Goal: Task Accomplishment & Management: Manage account settings

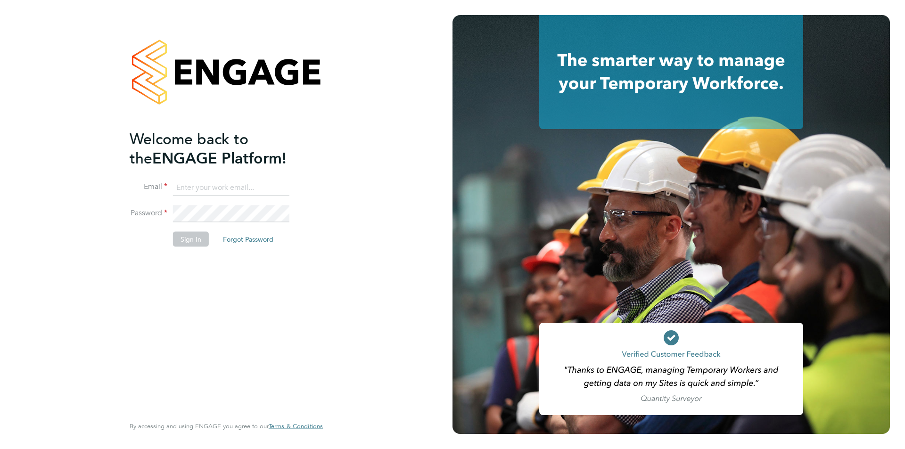
type input "[EMAIL_ADDRESS][DOMAIN_NAME]"
click at [184, 284] on div "Welcome back to the ENGAGE Platform! Email [EMAIL_ADDRESS][DOMAIN_NAME] Passwor…" at bounding box center [222, 271] width 184 height 285
click at [196, 236] on button "Sign In" at bounding box center [191, 238] width 36 height 15
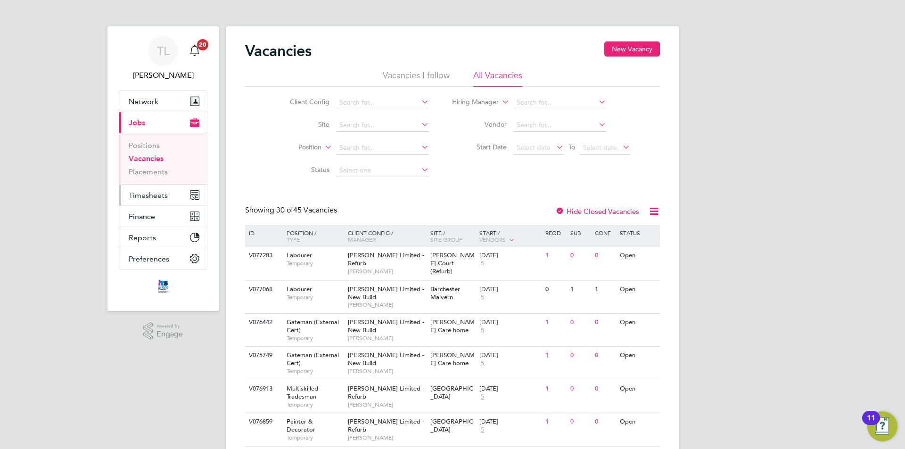
click at [152, 198] on span "Timesheets" at bounding box center [148, 195] width 39 height 9
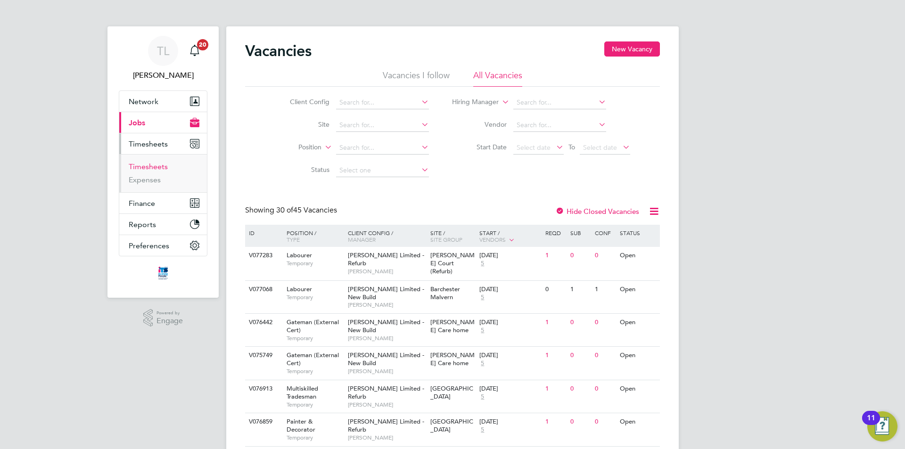
click at [161, 165] on link "Timesheets" at bounding box center [148, 166] width 39 height 9
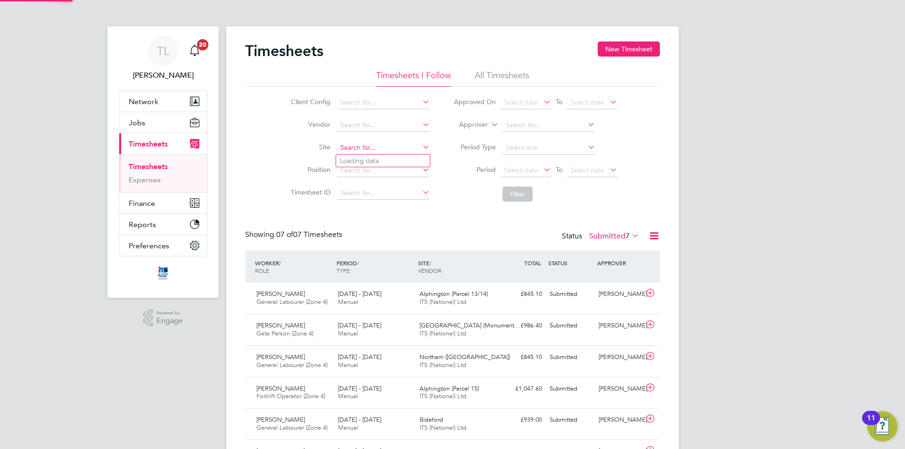
click at [384, 145] on input at bounding box center [383, 147] width 93 height 13
click at [408, 157] on li "S421025 - Ruby Meadow, North Road, Hols worthy" at bounding box center [408, 161] width 144 height 13
type input "S421025 - Ruby Meadow, North Road, Holsworthy"
click at [519, 198] on button "Filter" at bounding box center [518, 194] width 30 height 15
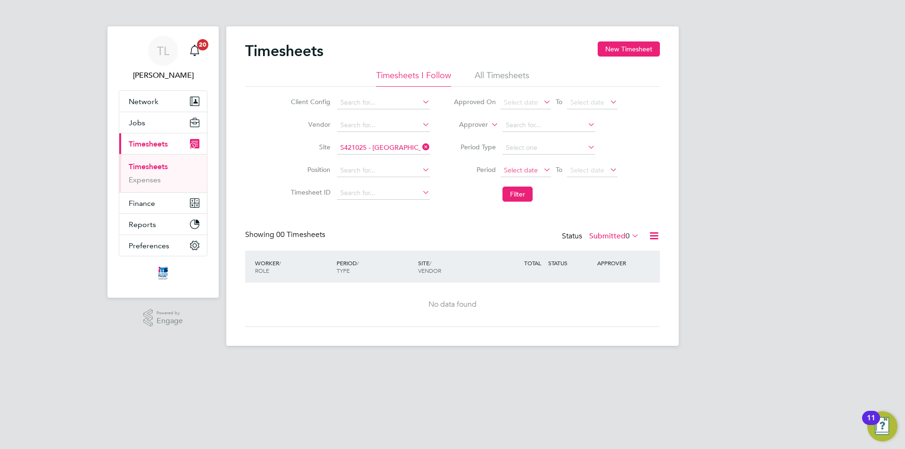
click at [534, 165] on span "Select date" at bounding box center [526, 171] width 50 height 13
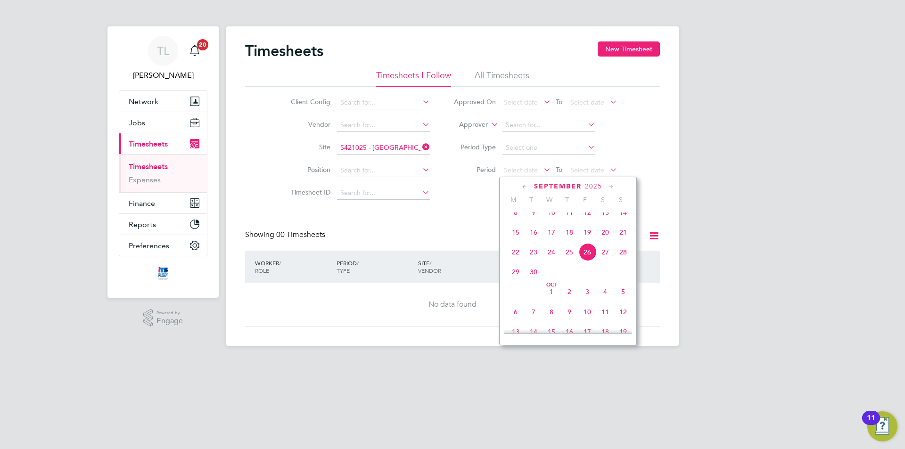
click at [514, 261] on span "22" at bounding box center [516, 252] width 18 height 18
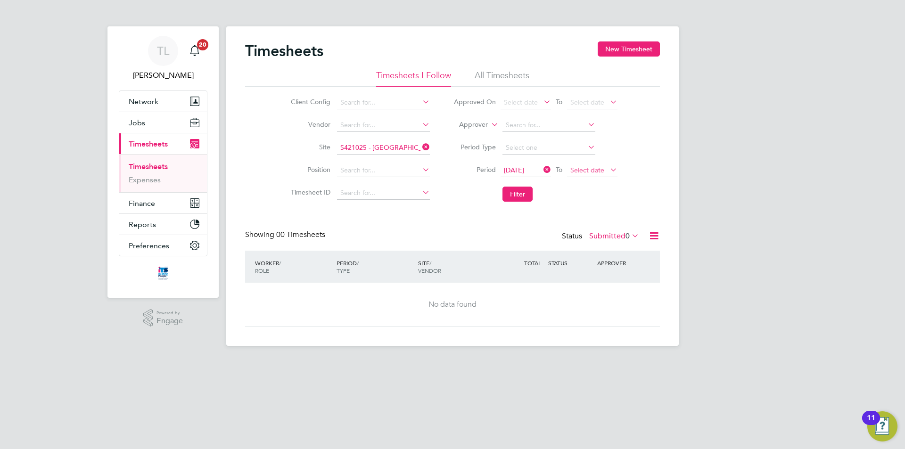
click at [597, 168] on span "Select date" at bounding box center [587, 170] width 34 height 8
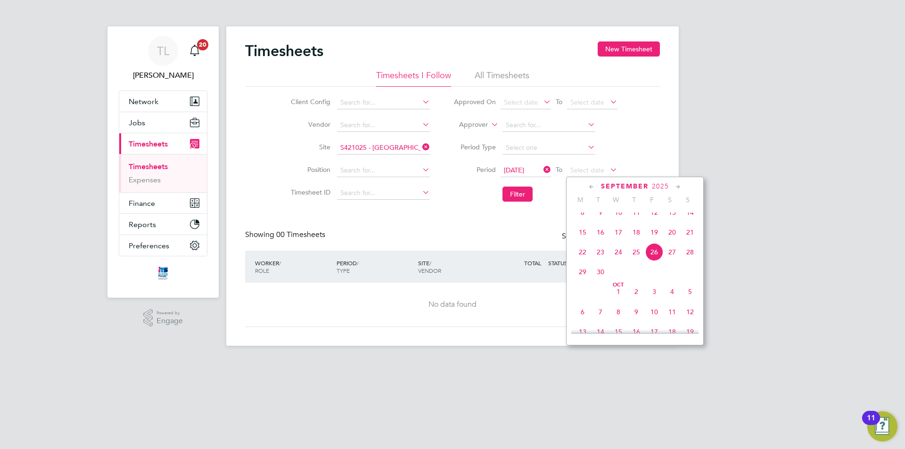
click at [659, 261] on span "26" at bounding box center [654, 252] width 18 height 18
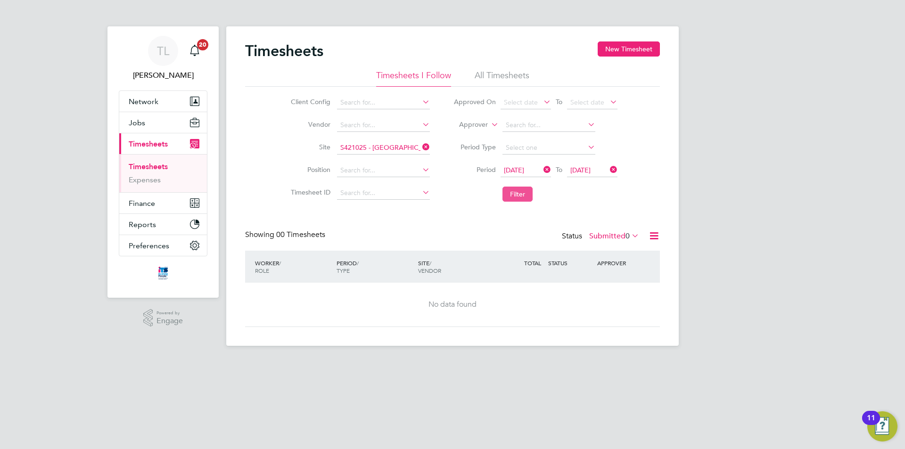
click at [521, 189] on button "Filter" at bounding box center [518, 194] width 30 height 15
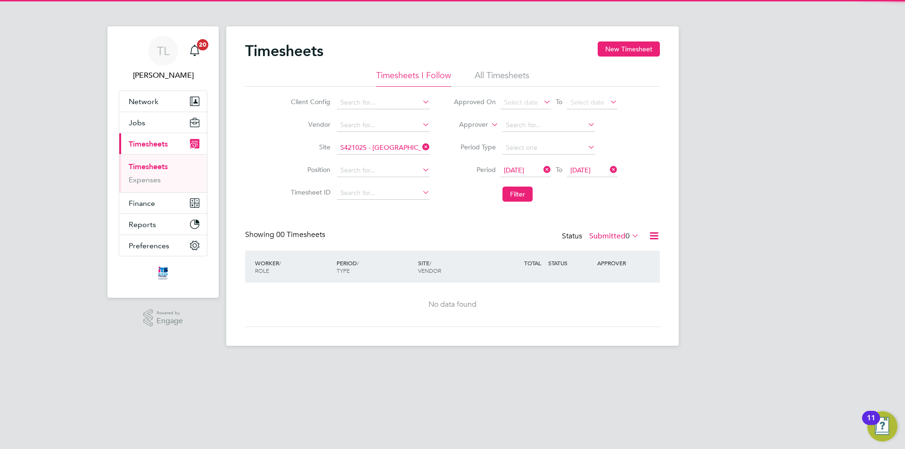
click at [609, 240] on label "Submitted 0" at bounding box center [614, 235] width 50 height 9
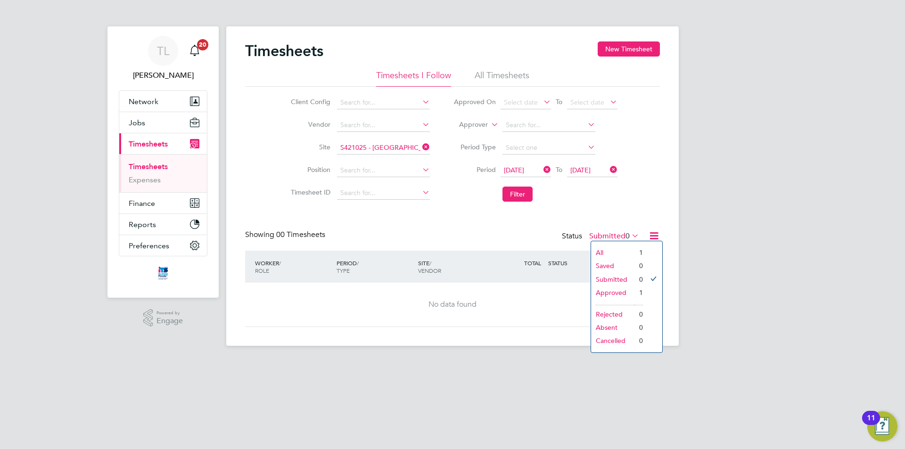
click at [619, 294] on li "Approved" at bounding box center [612, 292] width 43 height 13
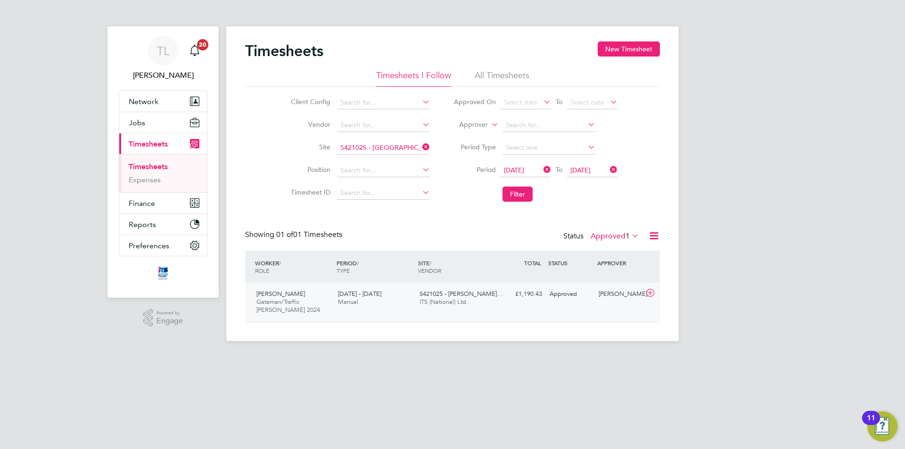
click at [492, 303] on div "S421025 - Ruby Meado… ITS (National) Ltd." at bounding box center [457, 299] width 82 height 24
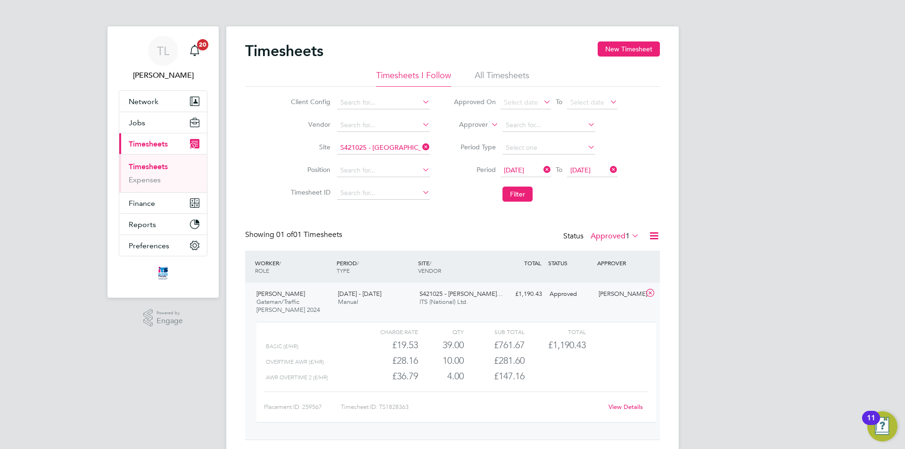
click at [492, 303] on div "S421025 - Ruby Meado… ITS (National) Ltd." at bounding box center [457, 299] width 82 height 24
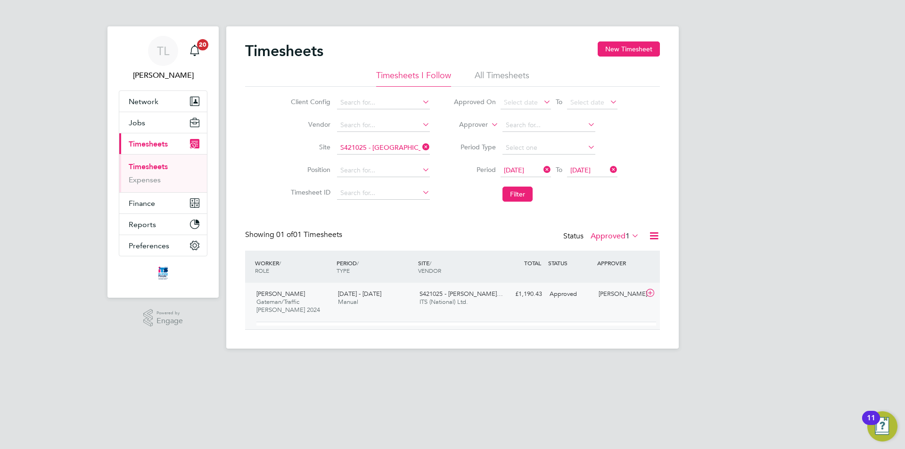
click at [492, 303] on div "S421025 - Ruby Meado… ITS (National) Ltd." at bounding box center [457, 299] width 82 height 24
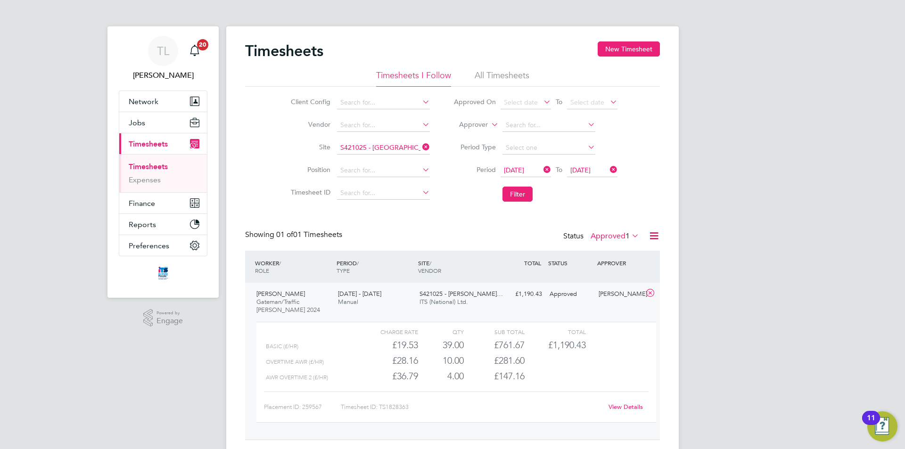
click at [628, 411] on div "View Details" at bounding box center [625, 407] width 46 height 15
click at [630, 404] on link "View Details" at bounding box center [626, 407] width 34 height 8
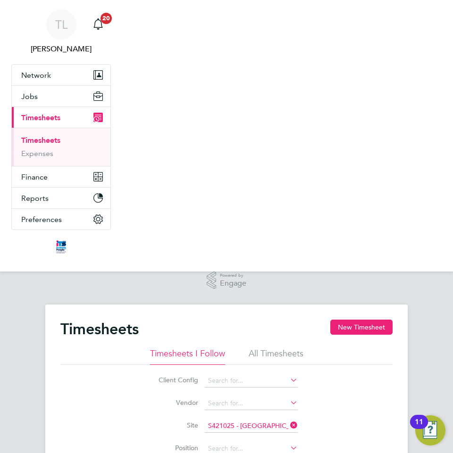
scroll to position [16, 75]
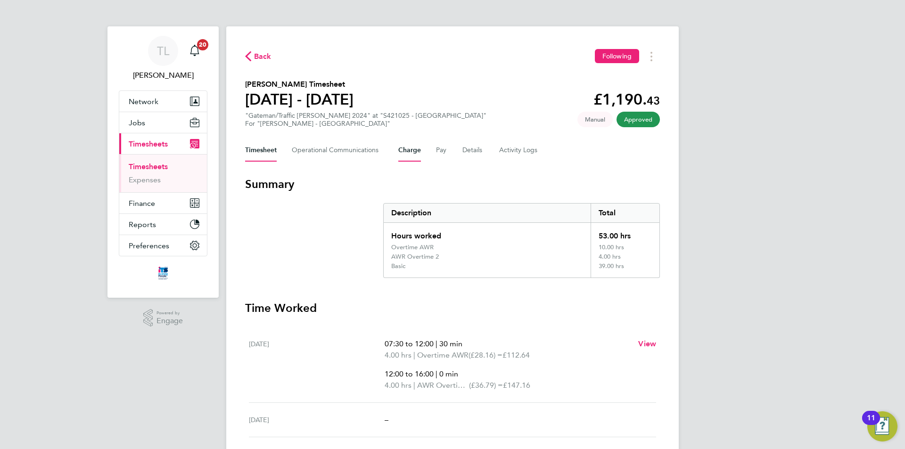
click at [419, 152] on button "Charge" at bounding box center [409, 150] width 23 height 23
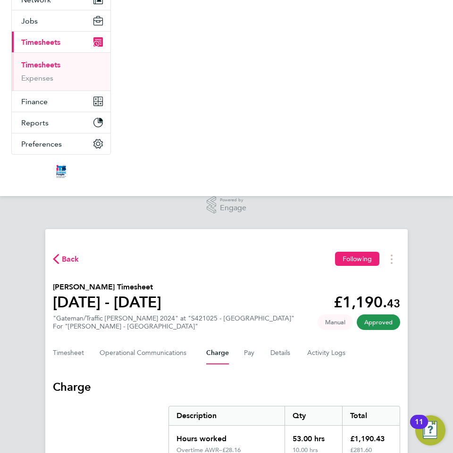
scroll to position [160, 0]
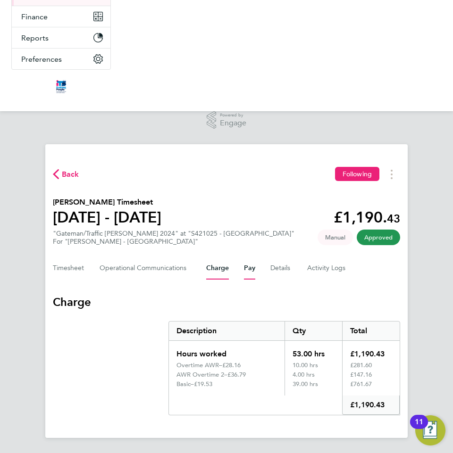
click at [251, 273] on button "Pay" at bounding box center [249, 268] width 11 height 23
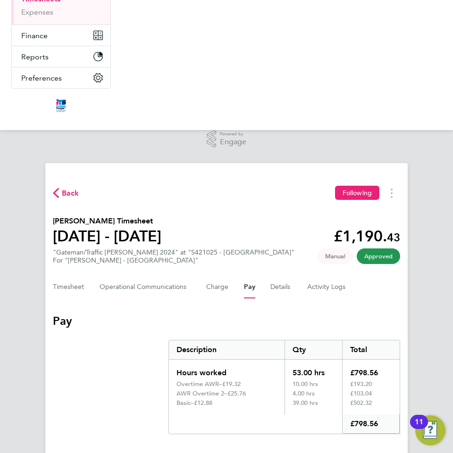
scroll to position [160, 0]
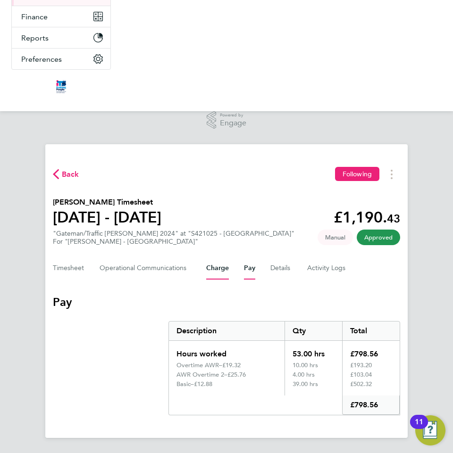
click at [221, 272] on button "Charge" at bounding box center [217, 268] width 23 height 23
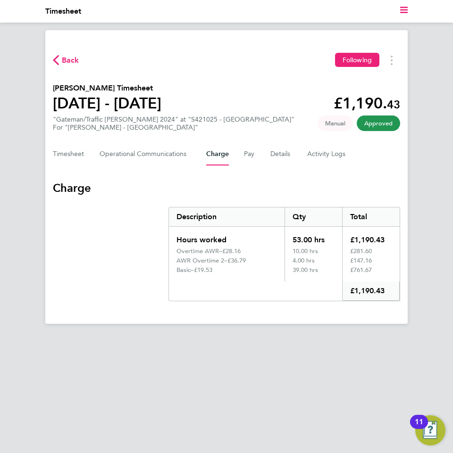
click at [254, 153] on div "Timesheet Operational Communications Charge Pay Details Activity Logs" at bounding box center [226, 154] width 347 height 23
click at [251, 154] on button "Pay" at bounding box center [249, 154] width 11 height 23
